Goal: Transaction & Acquisition: Purchase product/service

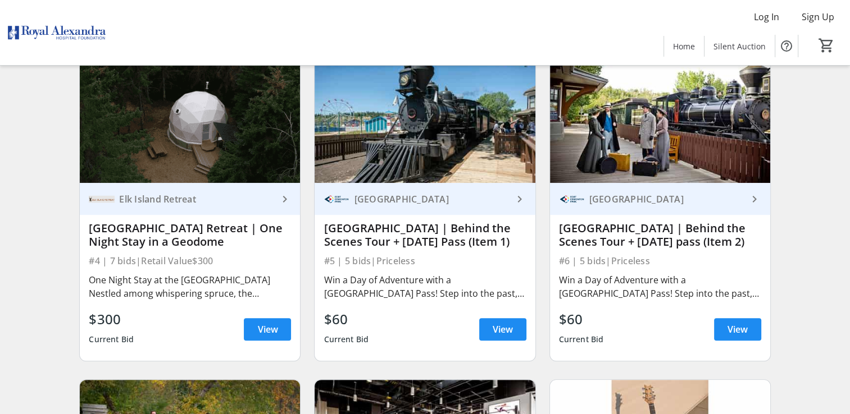
scroll to position [449, 0]
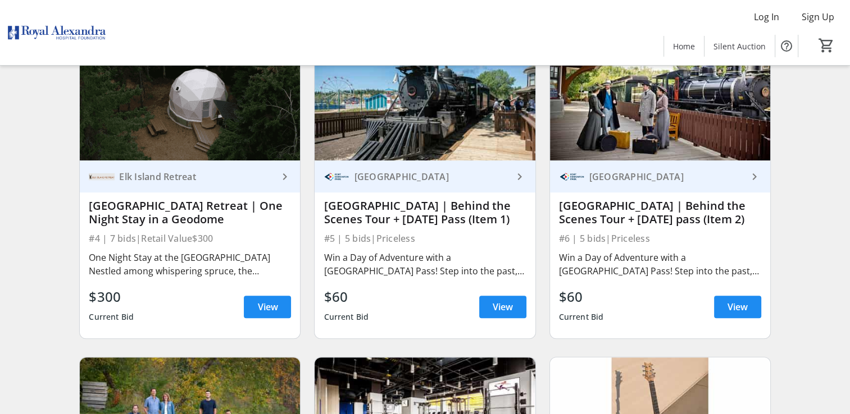
click at [401, 172] on div "[GEOGRAPHIC_DATA]" at bounding box center [430, 176] width 163 height 11
click at [498, 308] on span "View" at bounding box center [502, 306] width 20 height 13
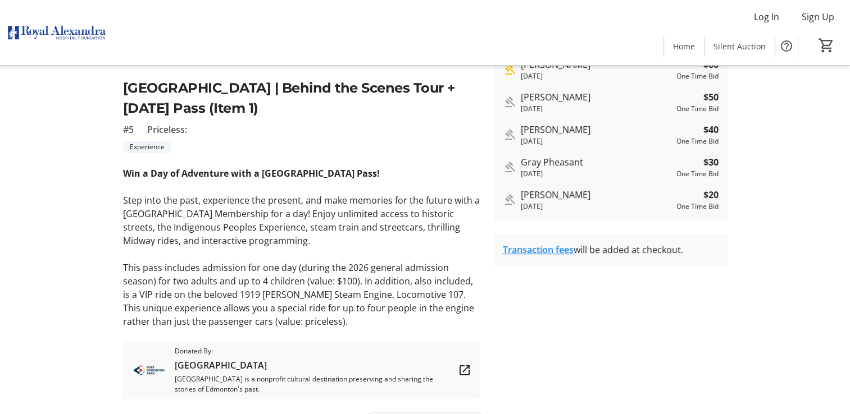
scroll to position [270, 0]
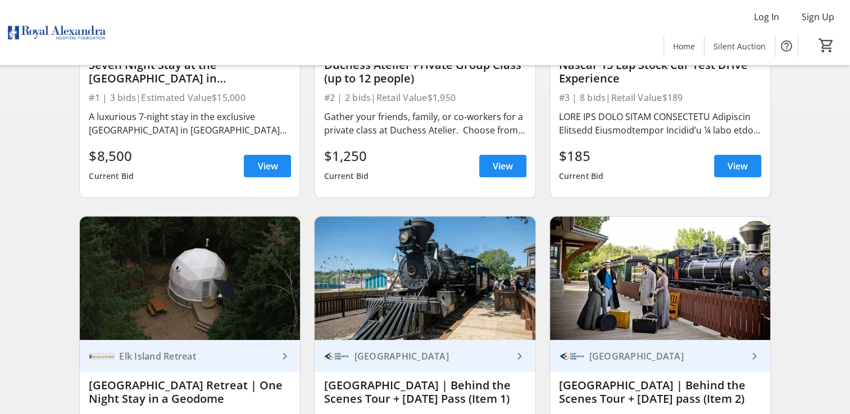
scroll to position [449, 0]
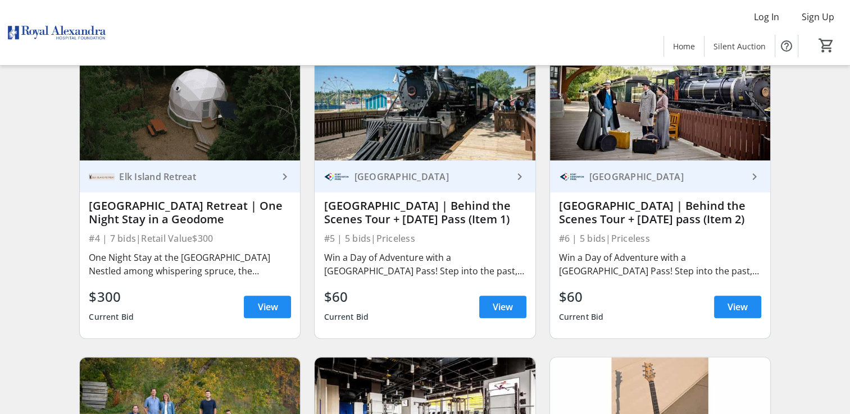
click at [823, 253] on div "Search Filter timer_outline Ends in 7d 22h 13m 30s All Items Experience Food & …" at bounding box center [424, 316] width 845 height 1346
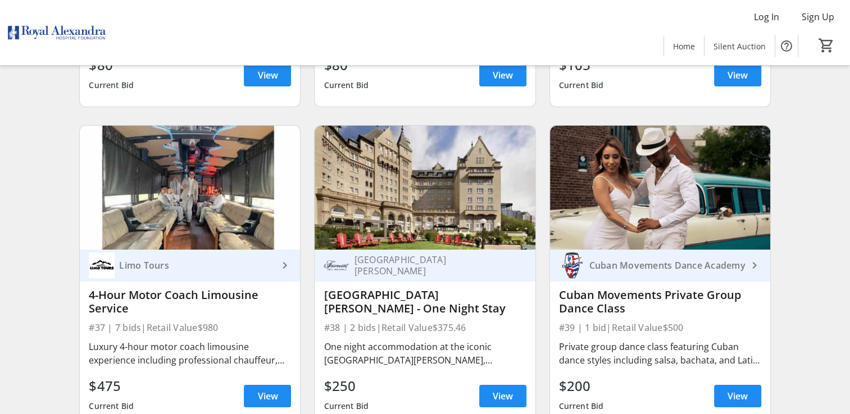
scroll to position [3886, 0]
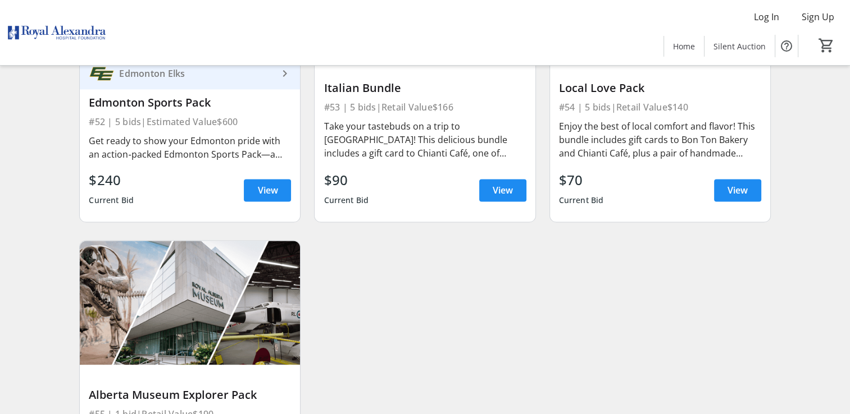
scroll to position [5682, 0]
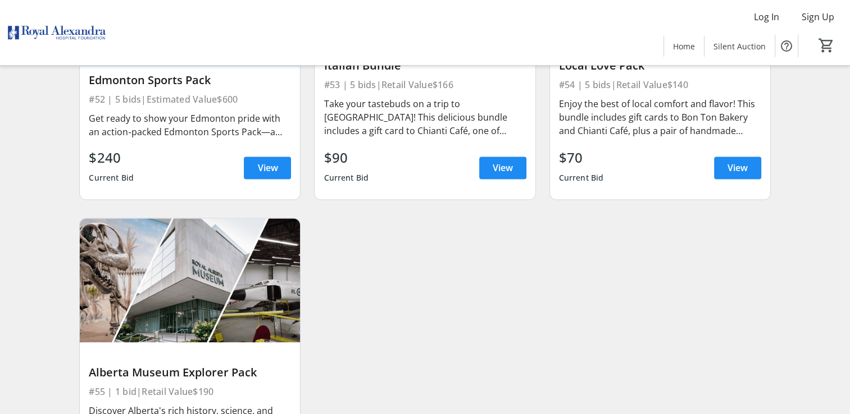
click at [127, 285] on img at bounding box center [190, 280] width 220 height 124
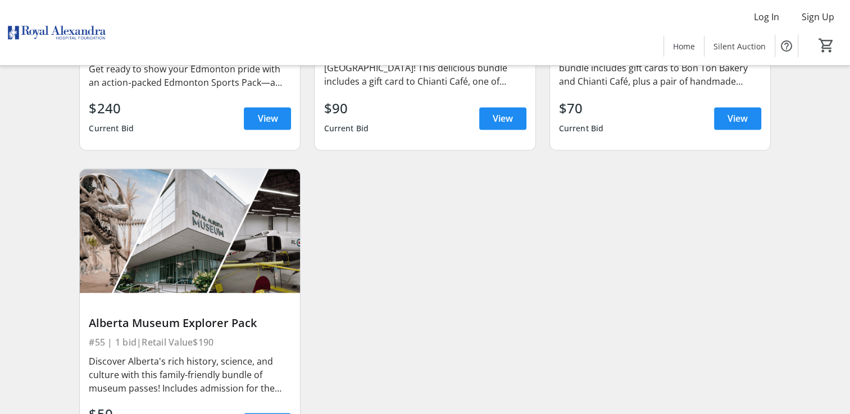
scroll to position [5750, 0]
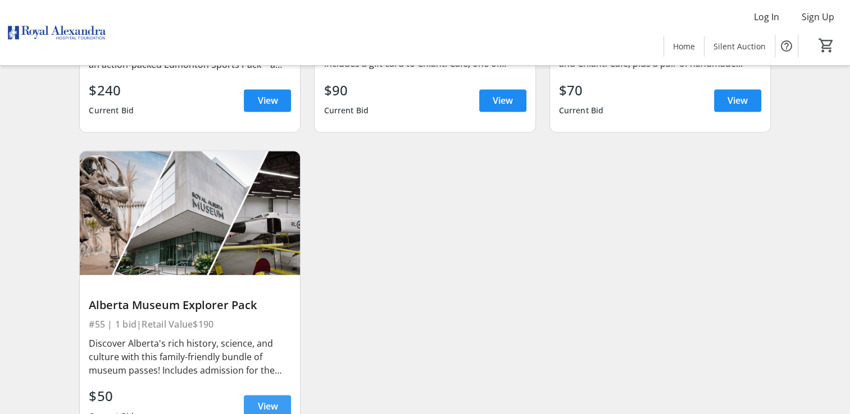
click at [247, 400] on span at bounding box center [267, 406] width 47 height 27
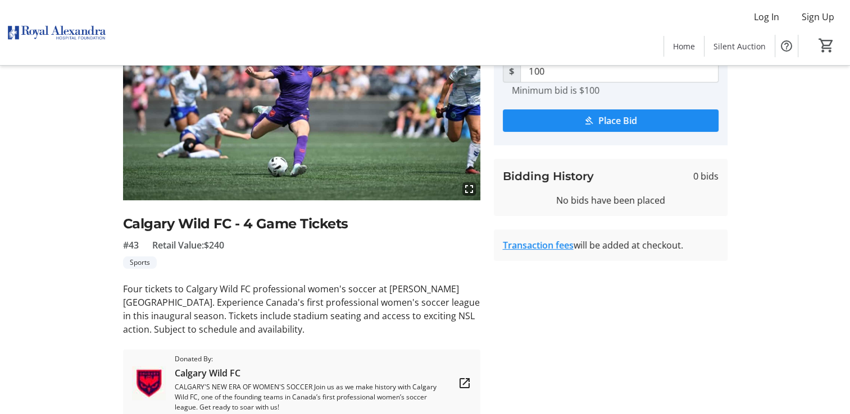
scroll to position [112, 0]
